Goal: Task Accomplishment & Management: Use online tool/utility

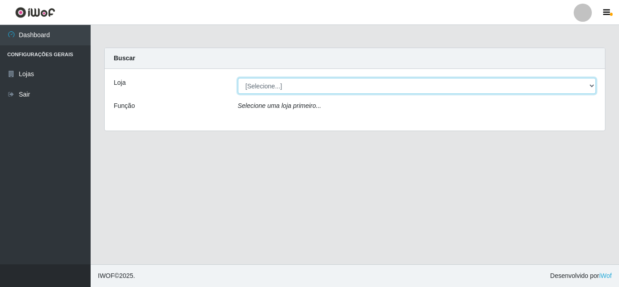
click at [315, 88] on select "[Selecione...] Queiroz Atacadão - [GEOGRAPHIC_DATA]" at bounding box center [417, 86] width 359 height 16
select select "225"
click at [238, 78] on select "[Selecione...] Queiroz Atacadão - [GEOGRAPHIC_DATA]" at bounding box center [417, 86] width 359 height 16
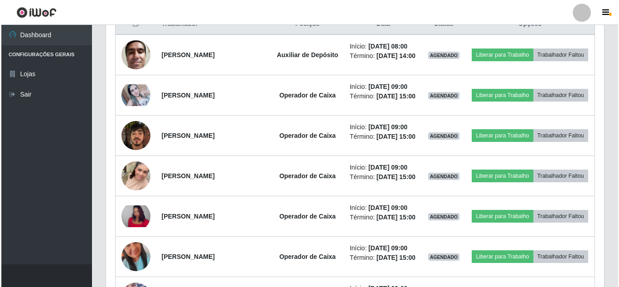
scroll to position [227, 0]
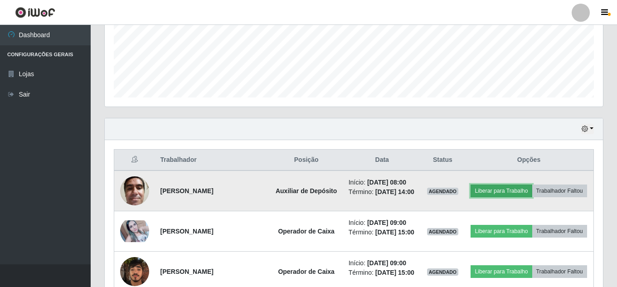
click at [532, 193] on button "Liberar para Trabalho" at bounding box center [501, 190] width 61 height 13
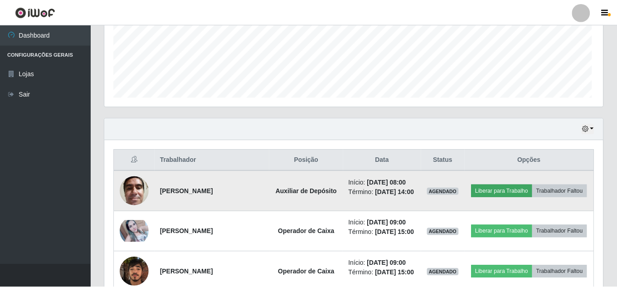
scroll to position [188, 494]
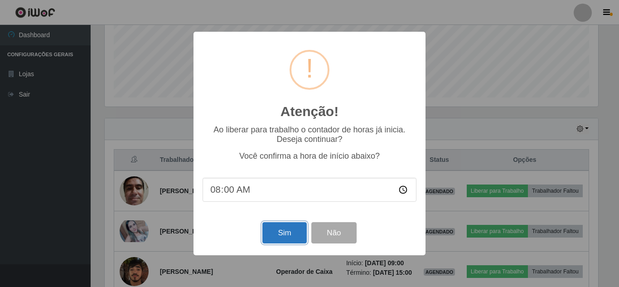
click at [284, 237] on button "Sim" at bounding box center [284, 232] width 44 height 21
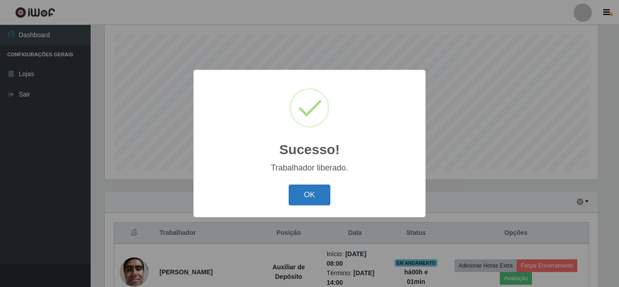
click at [318, 195] on button "OK" at bounding box center [310, 194] width 42 height 21
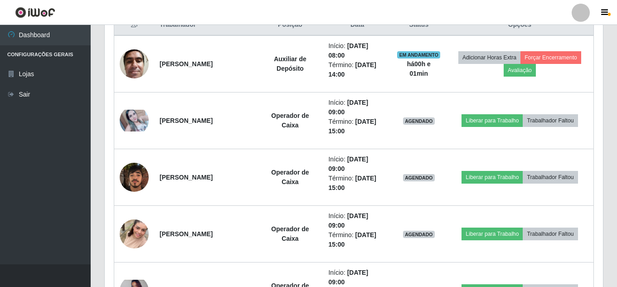
scroll to position [380, 0]
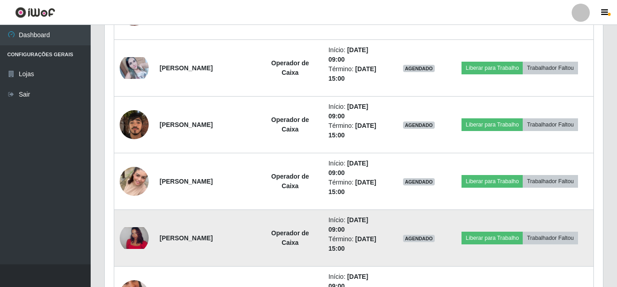
drag, startPoint x: 314, startPoint y: 194, endPoint x: 265, endPoint y: 283, distance: 101.8
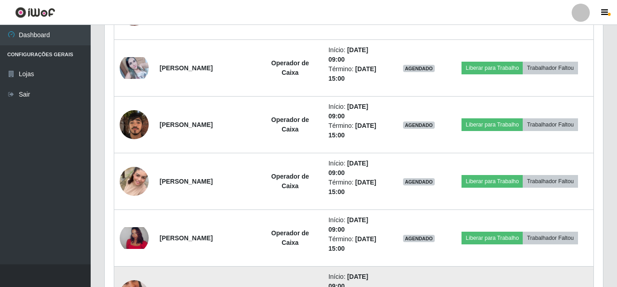
scroll to position [442, 0]
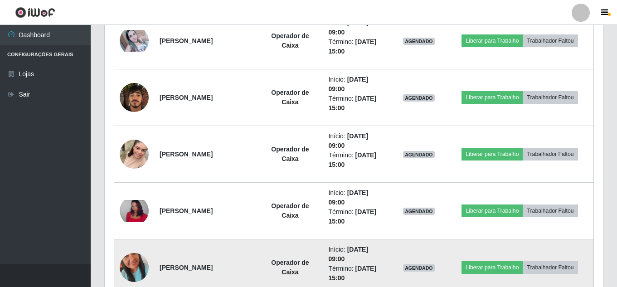
click at [257, 284] on td "[PERSON_NAME]" at bounding box center [205, 267] width 103 height 57
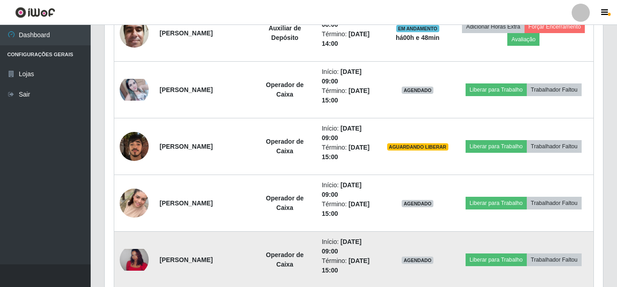
scroll to position [487, 0]
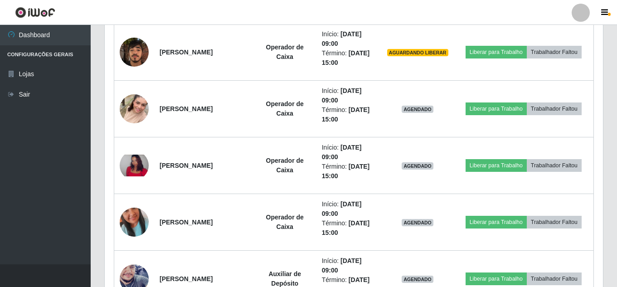
click at [6, 163] on ul "Dashboard Configurações Gerais Lojas Sair" at bounding box center [45, 144] width 91 height 239
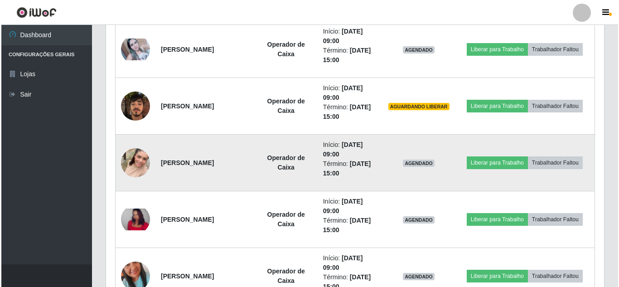
scroll to position [414, 0]
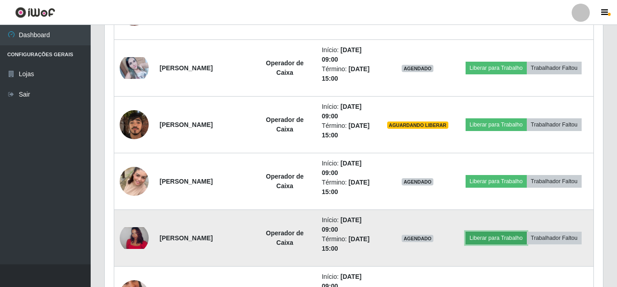
click at [514, 232] on button "Liberar para Trabalho" at bounding box center [496, 238] width 61 height 13
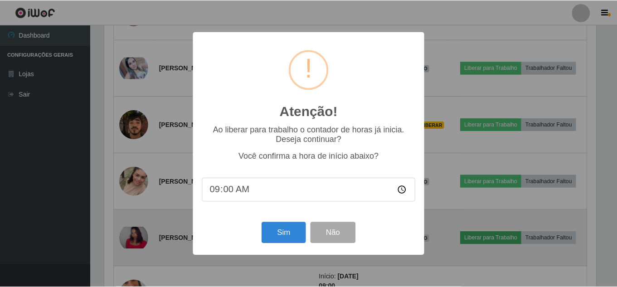
scroll to position [188, 494]
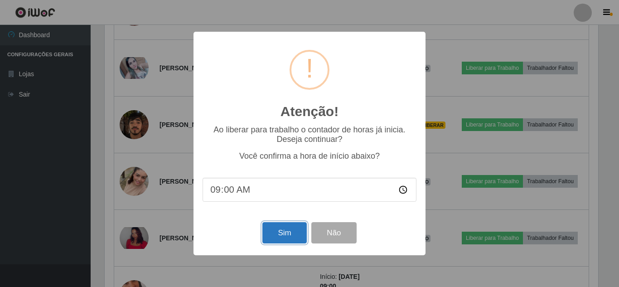
click at [285, 231] on button "Sim" at bounding box center [284, 232] width 44 height 21
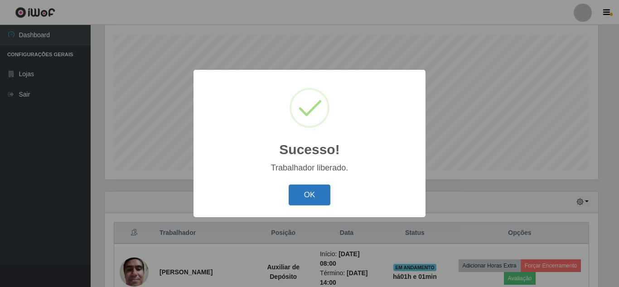
click at [311, 197] on button "OK" at bounding box center [310, 194] width 42 height 21
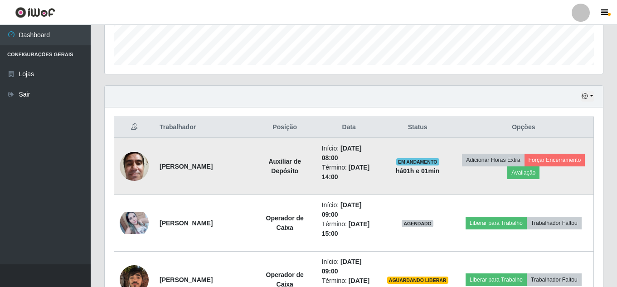
scroll to position [290, 0]
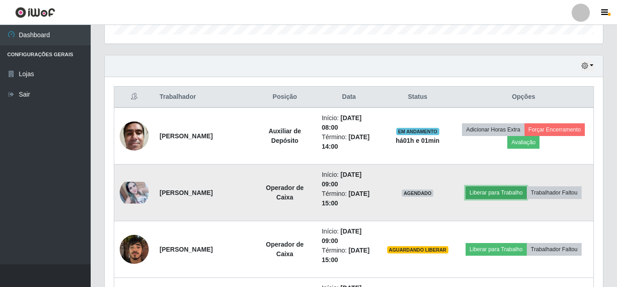
click at [516, 186] on button "Liberar para Trabalho" at bounding box center [496, 192] width 61 height 13
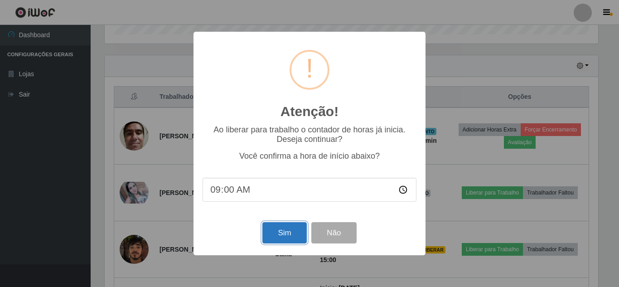
click at [286, 237] on button "Sim" at bounding box center [284, 232] width 44 height 21
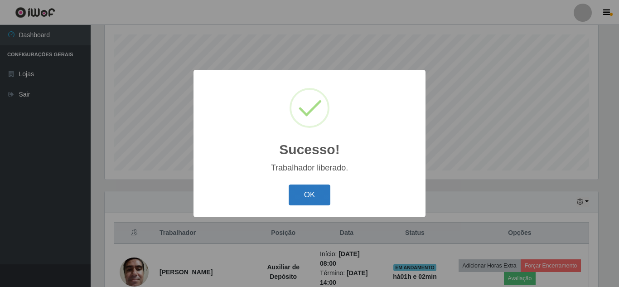
click at [301, 193] on button "OK" at bounding box center [310, 194] width 42 height 21
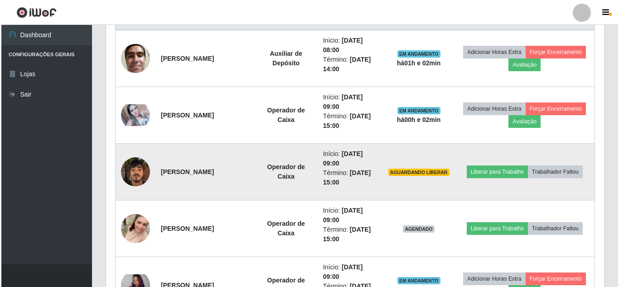
scroll to position [380, 0]
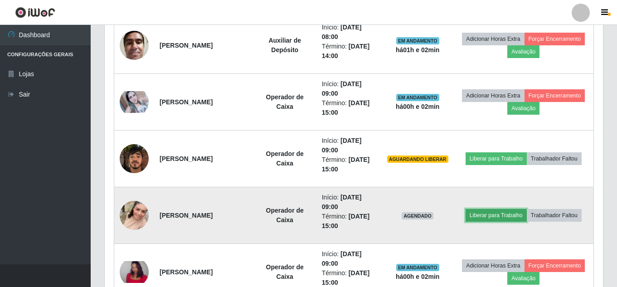
click at [517, 210] on button "Liberar para Trabalho" at bounding box center [496, 215] width 61 height 13
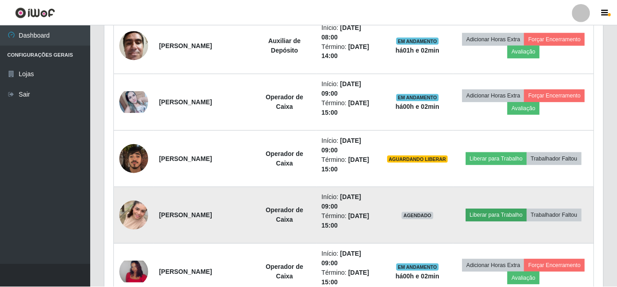
scroll to position [188, 494]
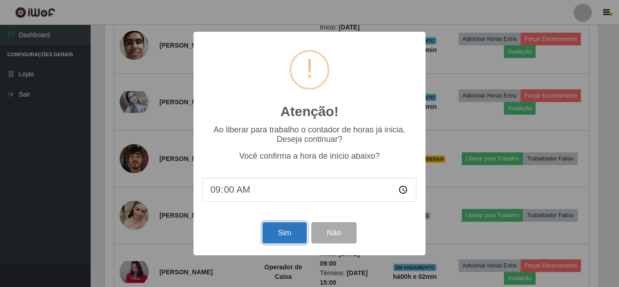
click at [290, 236] on button "Sim" at bounding box center [284, 232] width 44 height 21
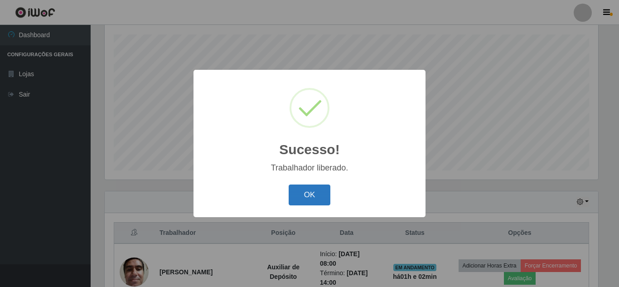
click at [315, 198] on button "OK" at bounding box center [310, 194] width 42 height 21
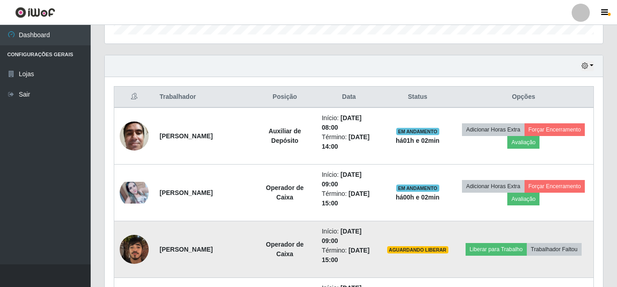
scroll to position [0, 0]
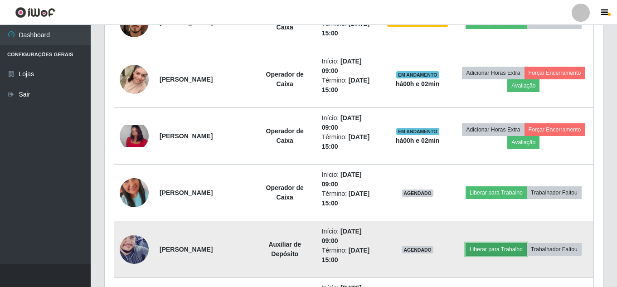
click at [527, 245] on button "Liberar para Trabalho" at bounding box center [496, 249] width 61 height 13
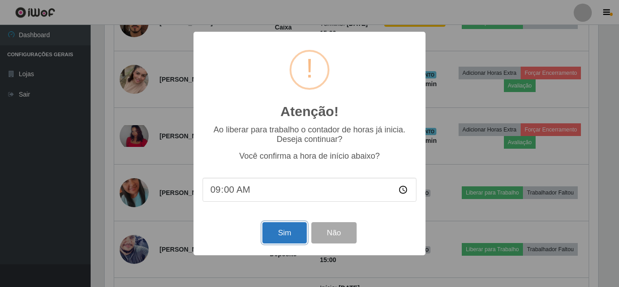
click at [296, 234] on button "Sim" at bounding box center [284, 232] width 44 height 21
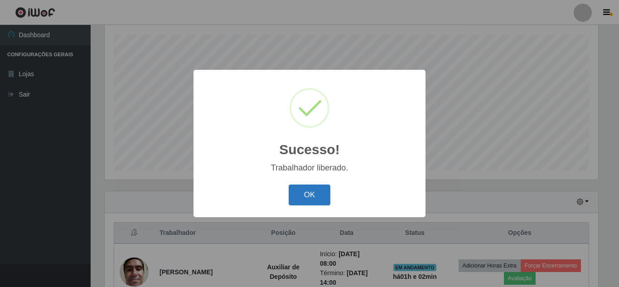
click at [322, 202] on button "OK" at bounding box center [310, 194] width 42 height 21
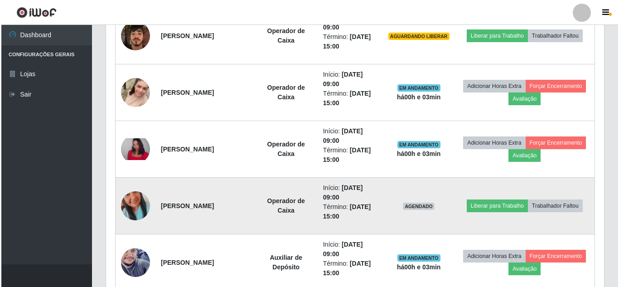
scroll to position [516, 0]
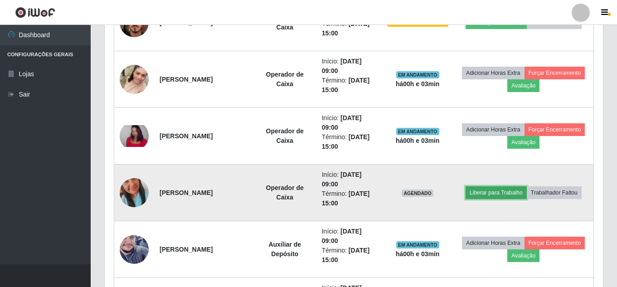
click at [527, 186] on button "Liberar para Trabalho" at bounding box center [496, 192] width 61 height 13
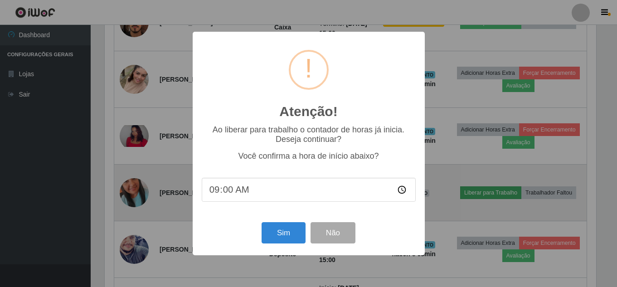
scroll to position [188, 494]
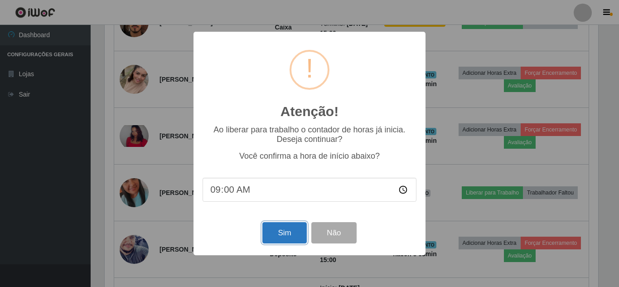
click at [291, 236] on button "Sim" at bounding box center [284, 232] width 44 height 21
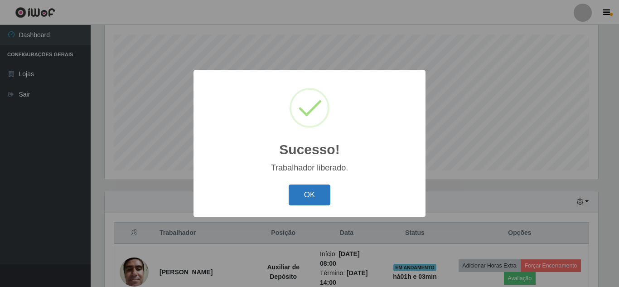
click at [311, 202] on button "OK" at bounding box center [310, 194] width 42 height 21
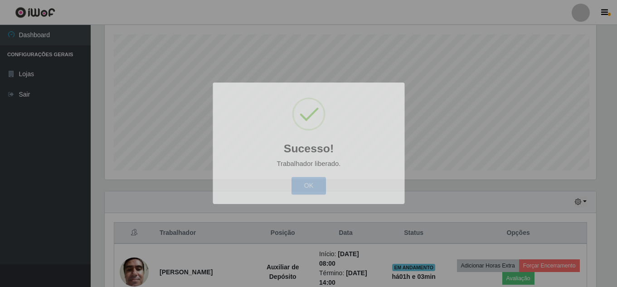
scroll to position [188, 498]
